Goal: Transaction & Acquisition: Obtain resource

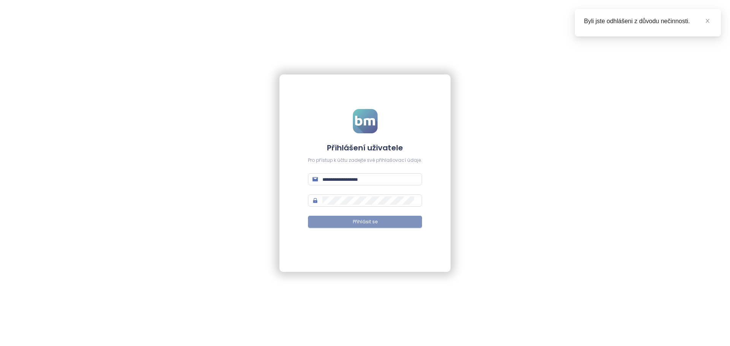
type input "**********"
click at [391, 222] on button "Přihlásit se" at bounding box center [365, 222] width 114 height 12
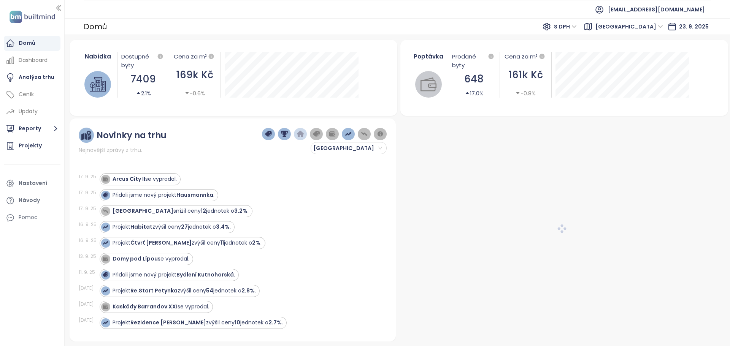
drag, startPoint x: 30, startPoint y: 93, endPoint x: 55, endPoint y: 103, distance: 26.8
click at [30, 93] on div "Ceník" at bounding box center [26, 95] width 15 height 10
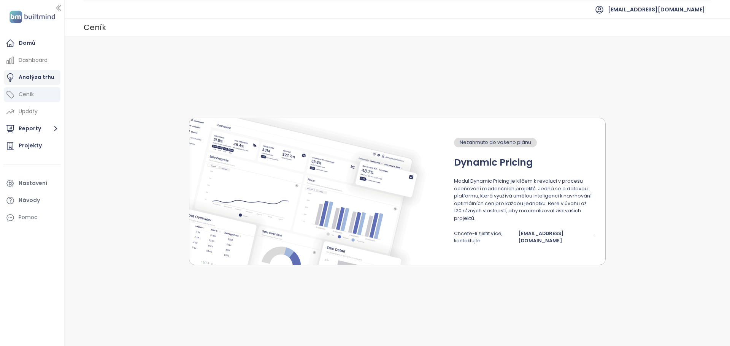
click at [44, 77] on div "Analýza trhu" at bounding box center [37, 78] width 36 height 10
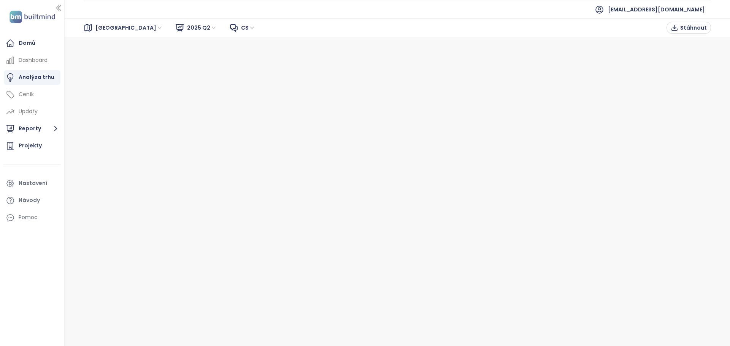
click at [103, 36] on div "Brno 2025 Q2 cs Stáhnout" at bounding box center [397, 27] width 665 height 19
click at [105, 32] on span "Brno" at bounding box center [129, 27] width 68 height 11
click at [105, 58] on div "Praha" at bounding box center [129, 55] width 61 height 8
click at [34, 143] on div "Projekty" at bounding box center [30, 146] width 23 height 10
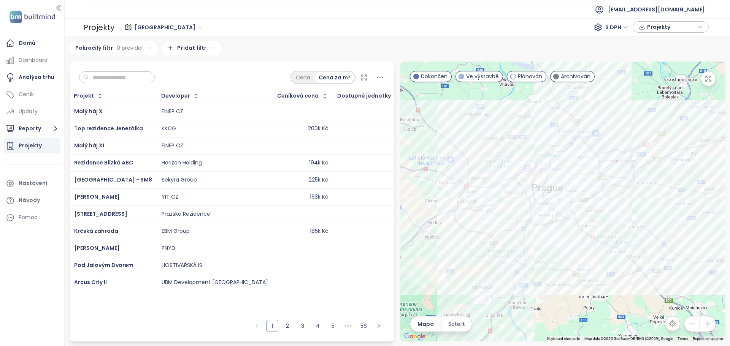
click at [139, 73] on input "text" at bounding box center [120, 77] width 62 height 11
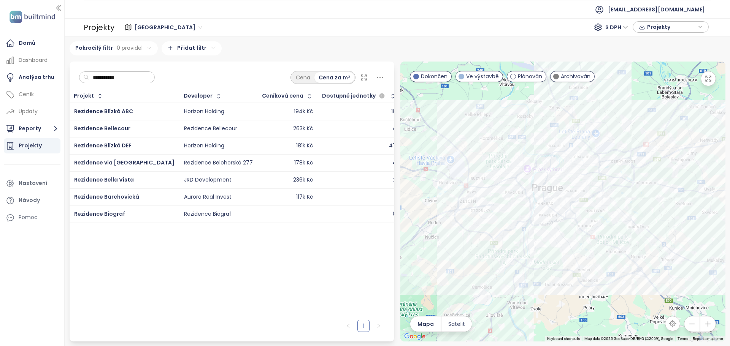
type input "**********"
click at [213, 145] on div "Horizon Holding" at bounding box center [218, 145] width 69 height 9
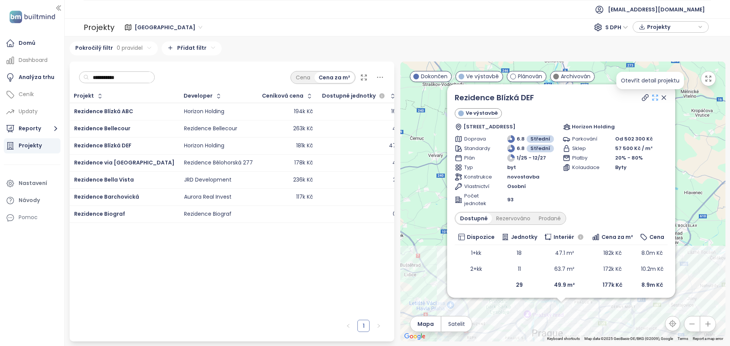
click at [651, 97] on icon at bounding box center [655, 98] width 8 height 8
click at [210, 112] on div "Horizon Holding" at bounding box center [218, 111] width 69 height 9
click at [651, 100] on icon at bounding box center [655, 98] width 8 height 8
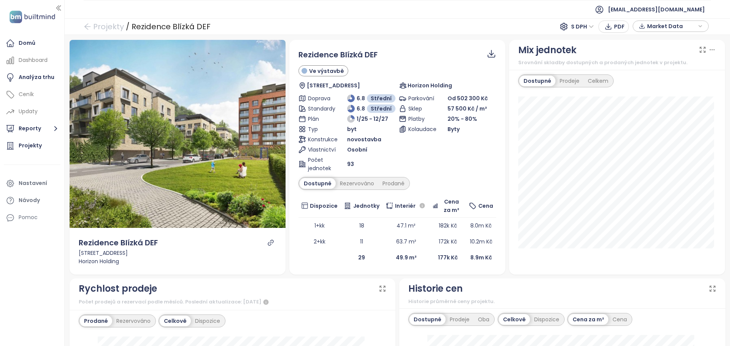
click at [661, 27] on span "Market Data" at bounding box center [671, 26] width 49 height 11
click at [661, 79] on span "XLSX" at bounding box center [658, 78] width 21 height 11
click at [672, 95] on div "XLSX" at bounding box center [674, 94] width 45 height 8
click at [658, 113] on span "Stáhnout" at bounding box center [661, 110] width 27 height 8
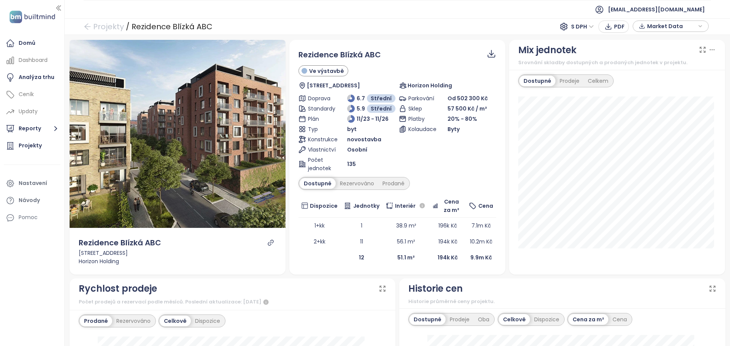
click at [671, 25] on span "Market Data" at bounding box center [671, 26] width 49 height 11
click at [660, 81] on span "XLSX" at bounding box center [658, 78] width 21 height 11
click at [670, 98] on div "XLSX" at bounding box center [674, 94] width 45 height 8
click at [659, 108] on span "Stáhnout" at bounding box center [661, 110] width 27 height 8
